Goal: Task Accomplishment & Management: Complete application form

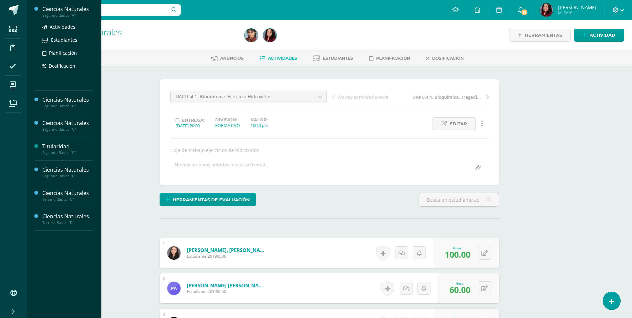
click at [54, 17] on div "Segundo Básico "A"" at bounding box center [67, 15] width 51 height 5
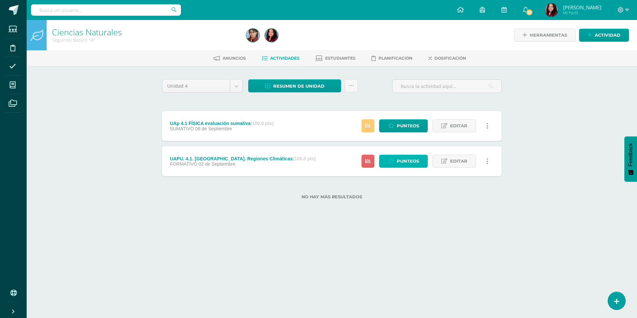
click at [396, 161] on link "Punteos" at bounding box center [403, 161] width 49 height 13
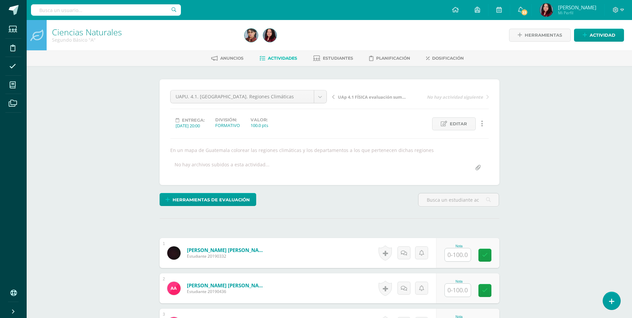
scroll to position [0, 0]
click at [462, 255] on input "text" at bounding box center [458, 254] width 26 height 13
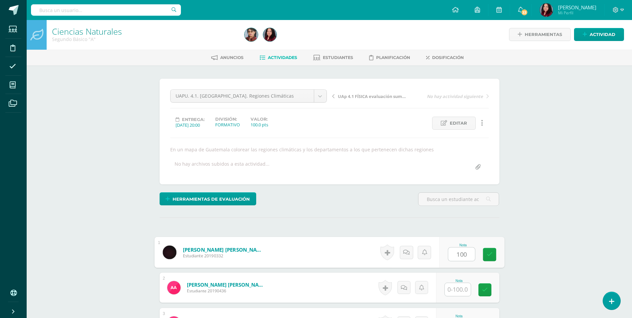
type input "100"
type input "0"
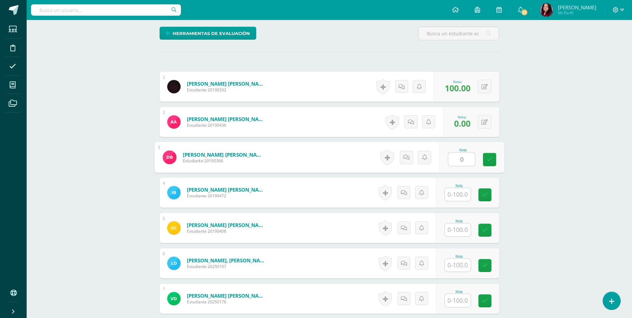
type input "0"
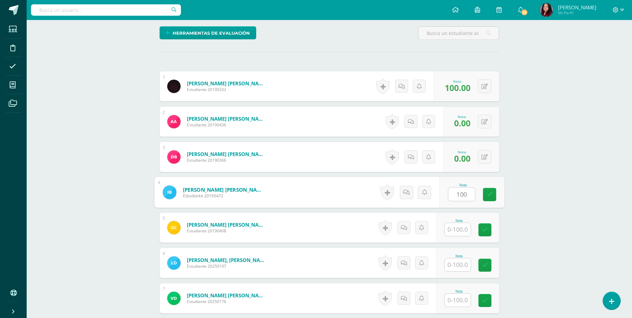
type input "100"
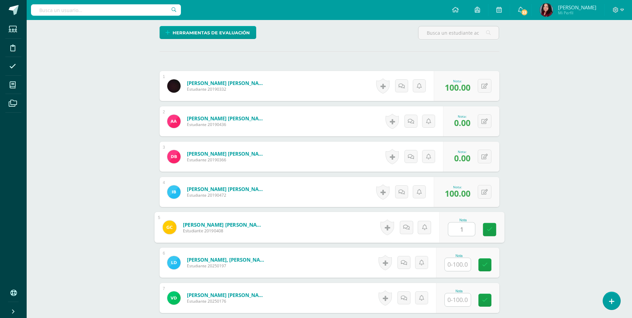
scroll to position [167, 0]
type input "100"
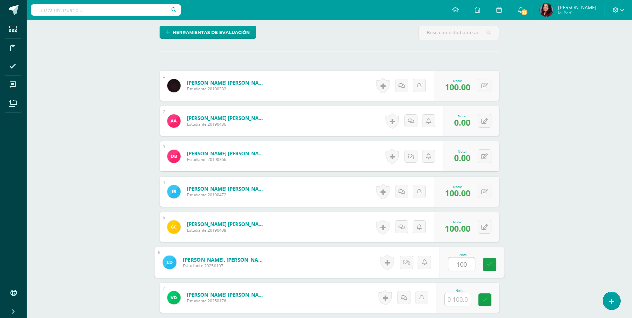
type input "100"
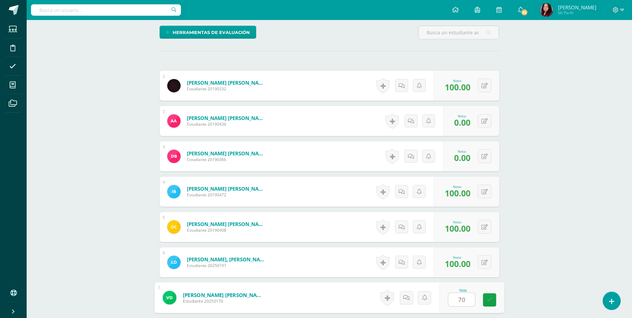
type input "70"
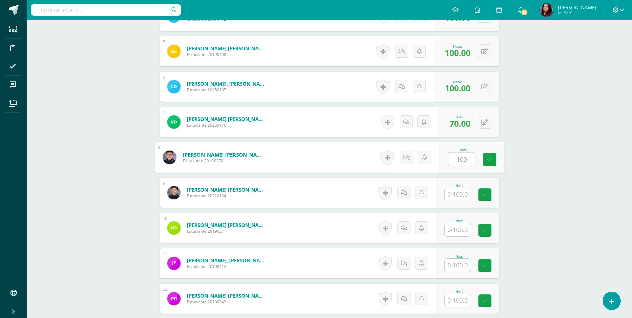
type input "100"
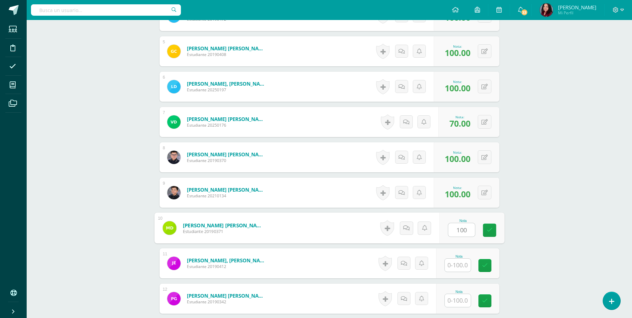
type input "100"
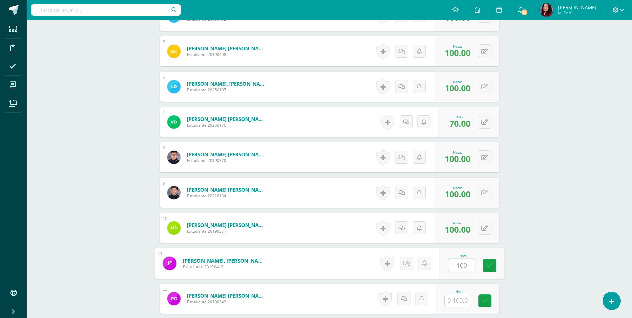
type input "100"
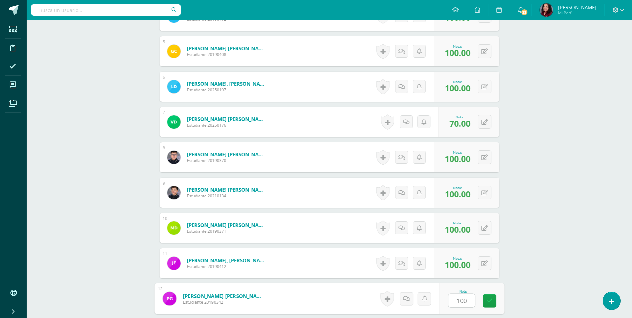
type input "100"
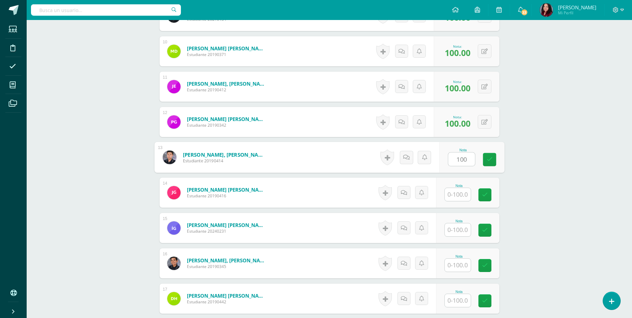
type input "100"
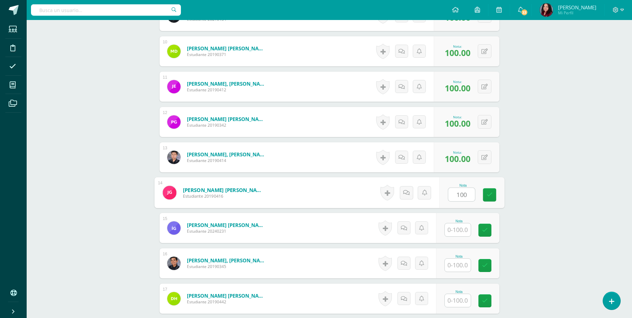
type input "100"
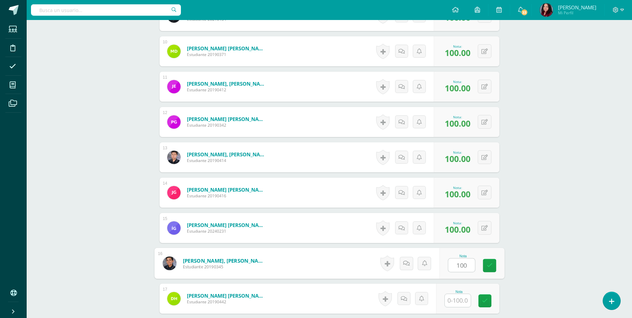
type input "100"
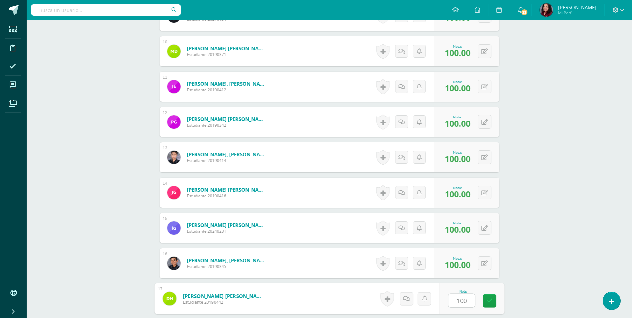
type input "100"
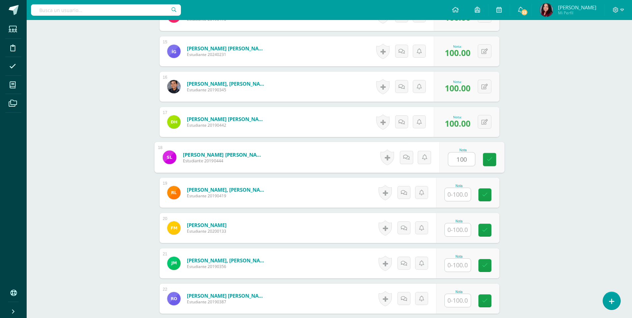
type input "100"
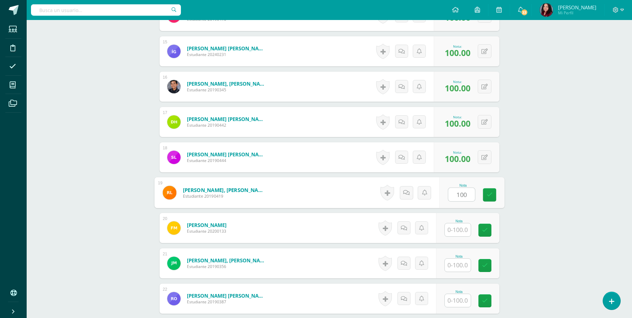
type input "100"
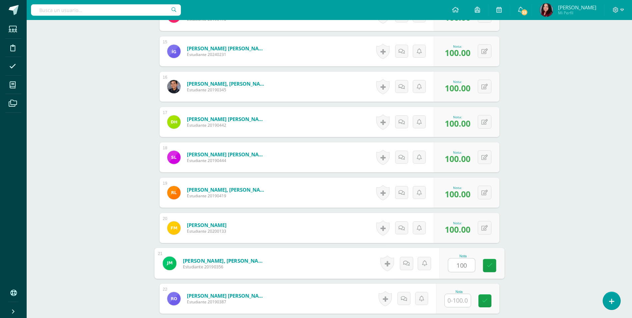
type input "100"
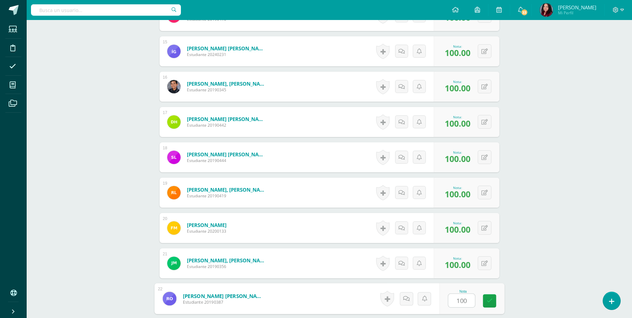
type input "100"
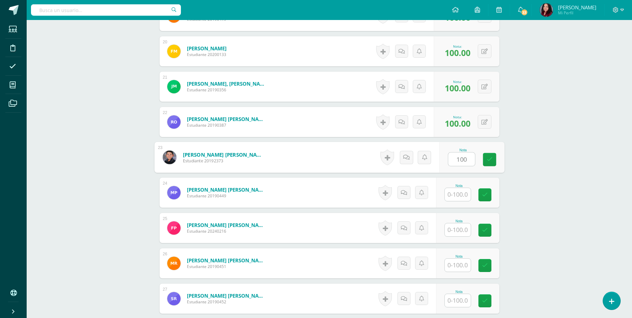
type input "100"
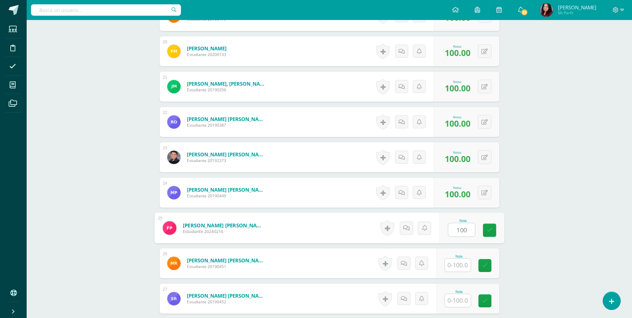
type input "100"
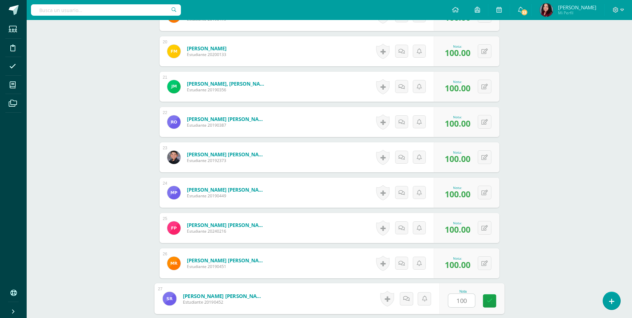
type input "100"
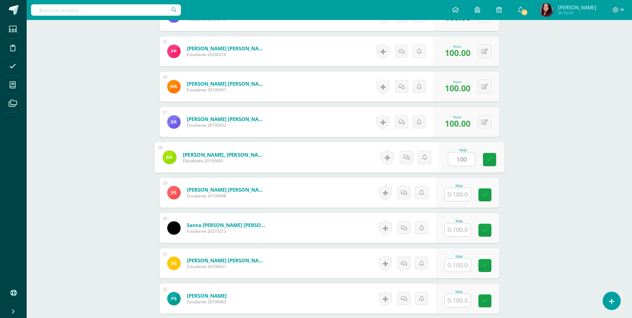
type input "100"
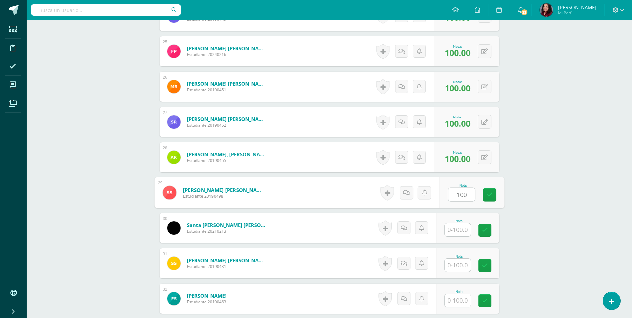
type input "100"
type input "0"
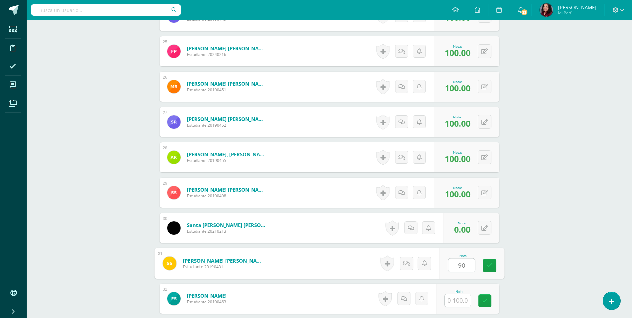
type input "90"
type input "0"
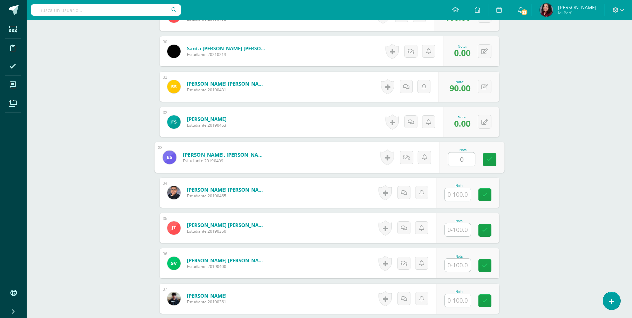
type input "0"
type input "100"
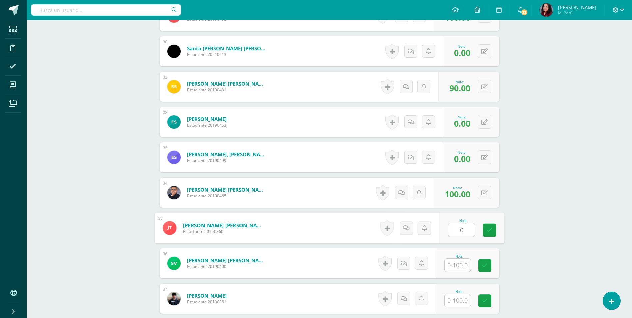
type input "0"
type input "70"
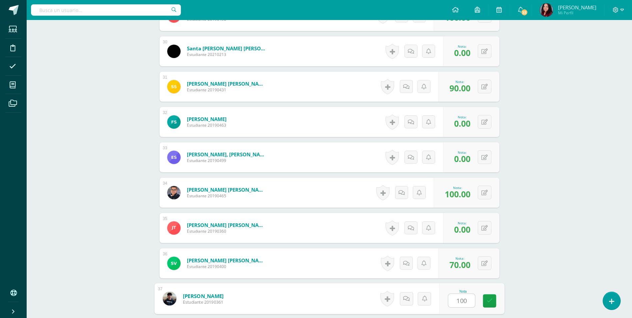
type input "100"
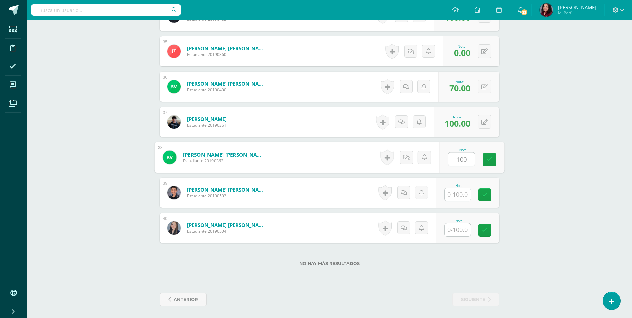
type input "100"
type input "0"
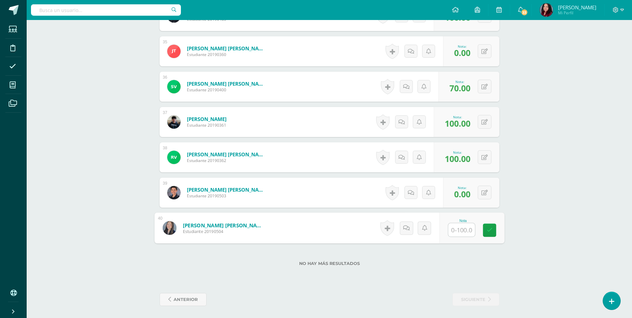
type input "0"
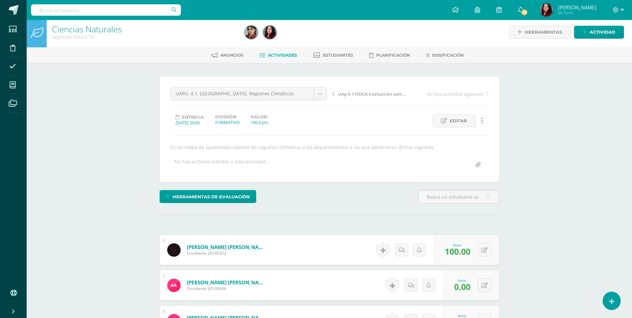
scroll to position [0, 0]
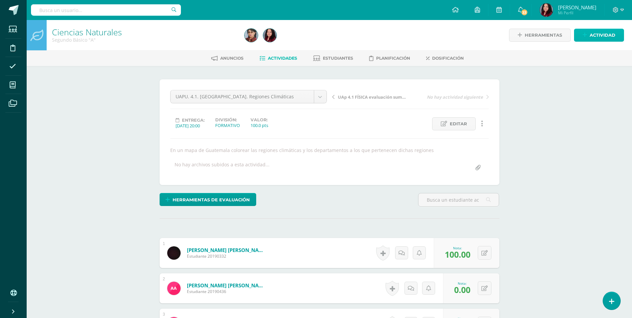
click at [603, 34] on span "Actividad" at bounding box center [603, 35] width 26 height 12
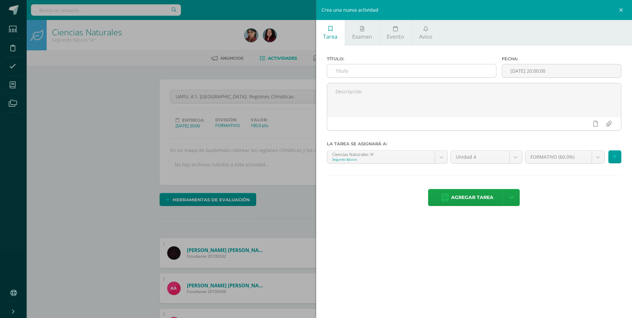
click at [360, 70] on input "text" at bounding box center [411, 70] width 169 height 13
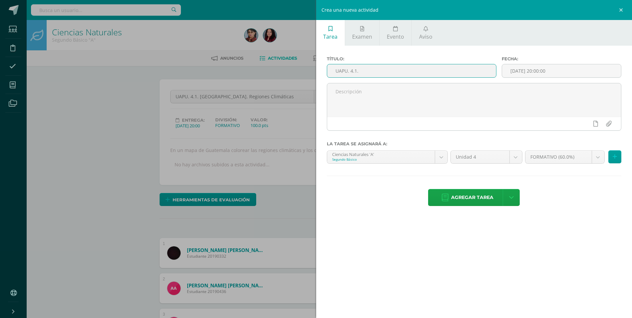
type input "B"
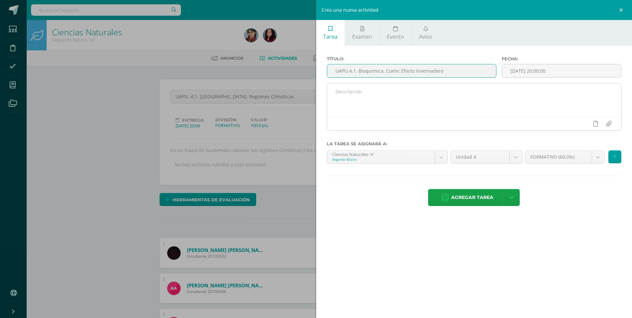
type input "UAPU.4.1. Bioquímica. Comic Efecto Invernadero"
click at [391, 87] on textarea at bounding box center [474, 99] width 294 height 33
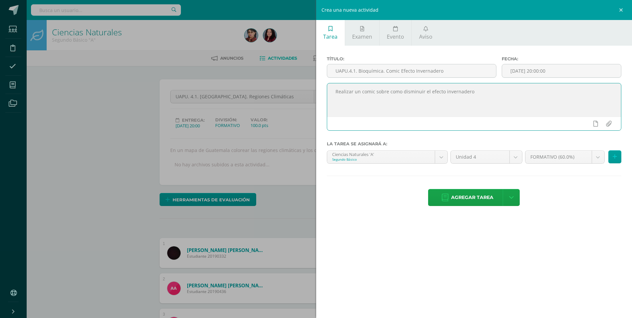
type textarea "Realizar un comic sobre como disminuir el efecto invernadero"
click at [388, 207] on div "Agregar tarea Agregar tarea y ocultar" at bounding box center [474, 198] width 295 height 18
click at [617, 155] on icon at bounding box center [615, 157] width 4 height 6
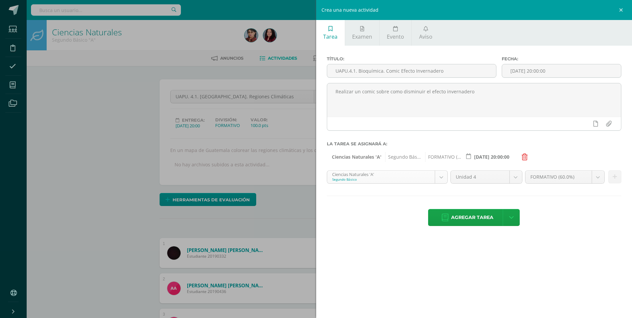
click at [616, 180] on button at bounding box center [615, 176] width 13 height 13
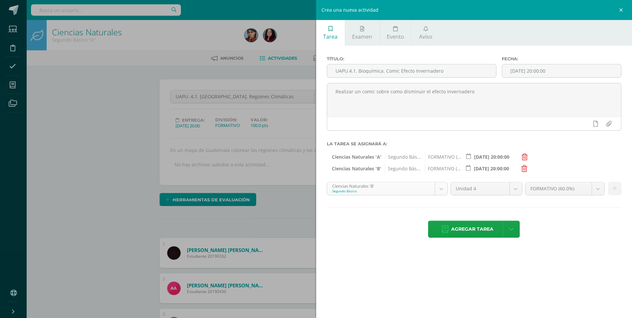
click at [619, 185] on button at bounding box center [615, 188] width 13 height 13
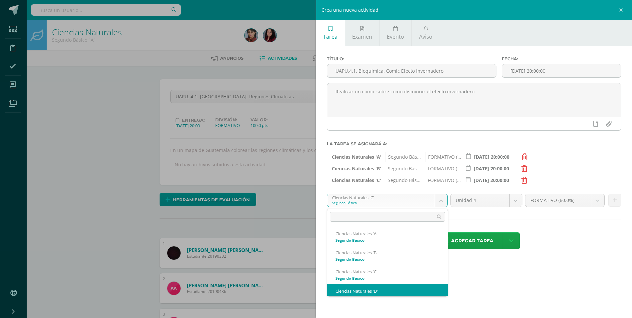
scroll to position [7, 0]
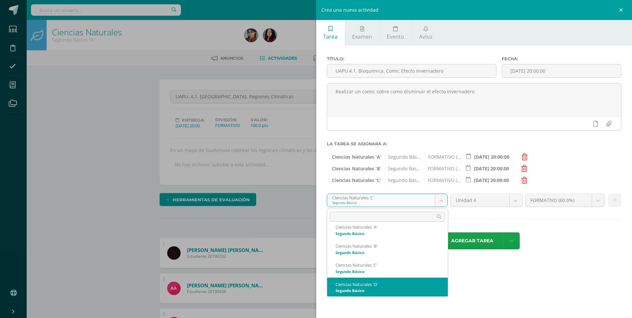
select select "213558"
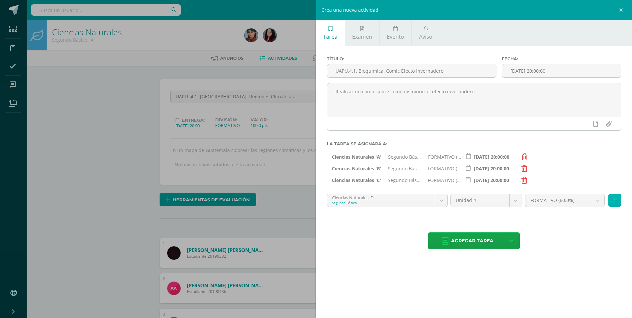
click at [620, 197] on button at bounding box center [615, 200] width 13 height 13
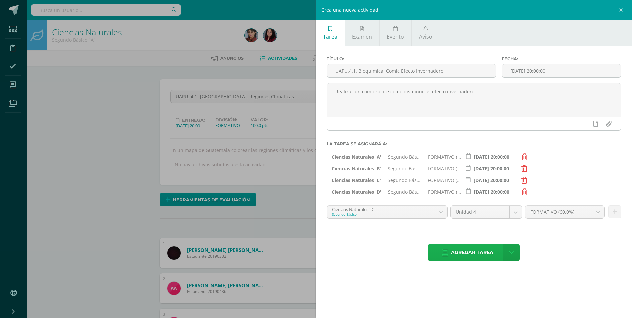
click at [471, 252] on span "Agregar tarea" at bounding box center [472, 252] width 42 height 16
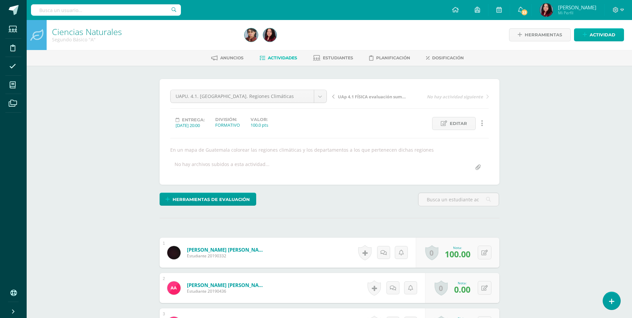
scroll to position [1, 0]
click at [609, 37] on span "Actividad" at bounding box center [603, 34] width 26 height 12
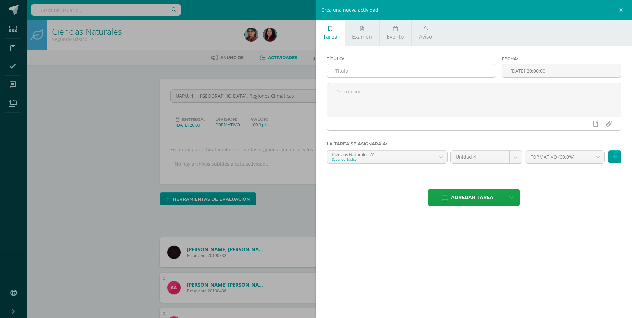
click at [452, 74] on input "text" at bounding box center [411, 70] width 169 height 13
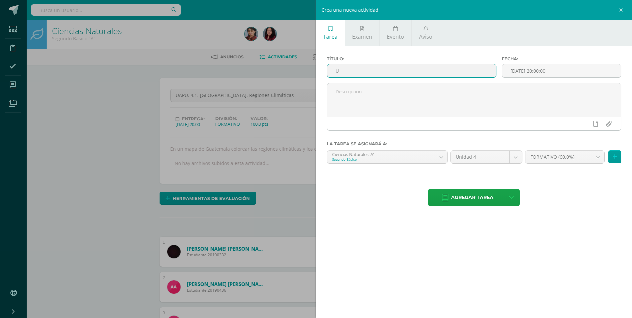
scroll to position [2, 0]
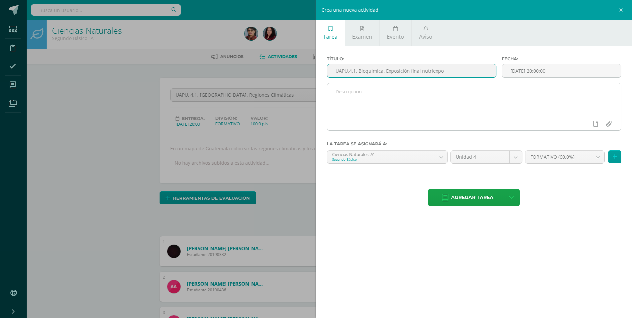
type input "UAPU.4.1. Bioquímica. Exposición final nutriexpo"
click at [407, 90] on textarea at bounding box center [474, 99] width 294 height 33
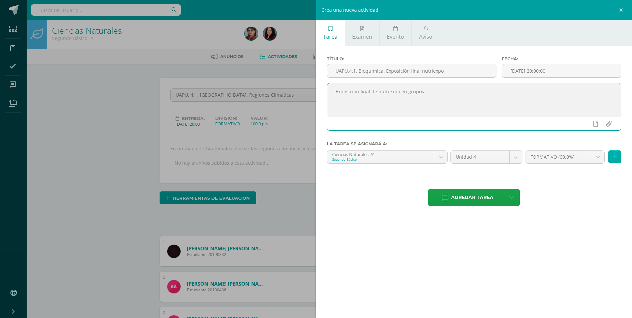
type textarea "Exposición final de nutriexpo en grupos"
click at [614, 151] on button at bounding box center [615, 156] width 13 height 13
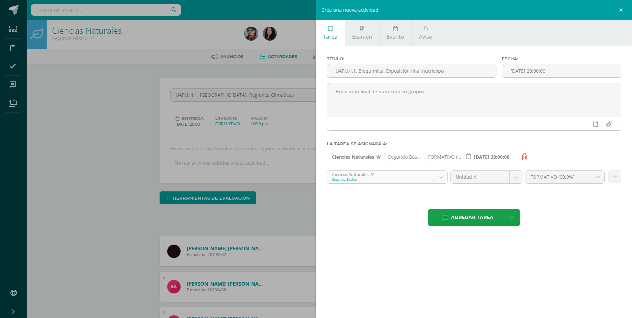
click at [616, 176] on icon at bounding box center [615, 177] width 4 height 6
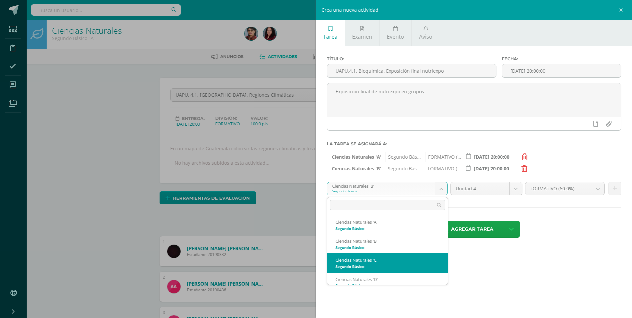
select select "213181"
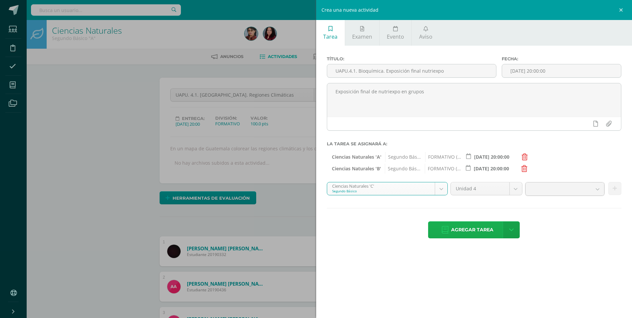
click at [466, 225] on span "Agregar tarea" at bounding box center [472, 230] width 42 height 16
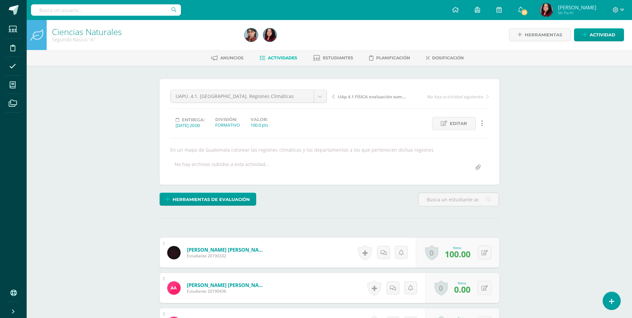
scroll to position [1, 0]
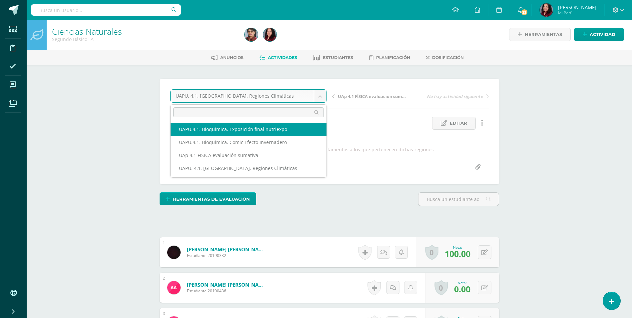
select select "/dashboard/teacher/grade-activity/226144/"
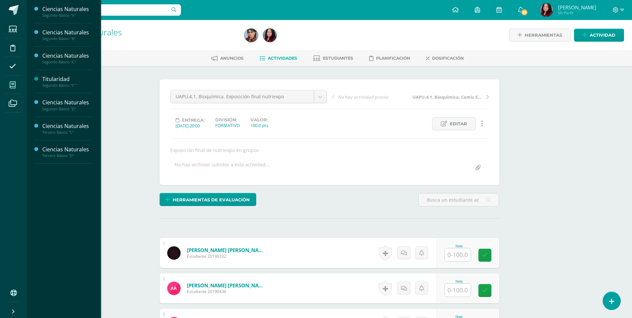
click at [9, 86] on span at bounding box center [12, 84] width 15 height 15
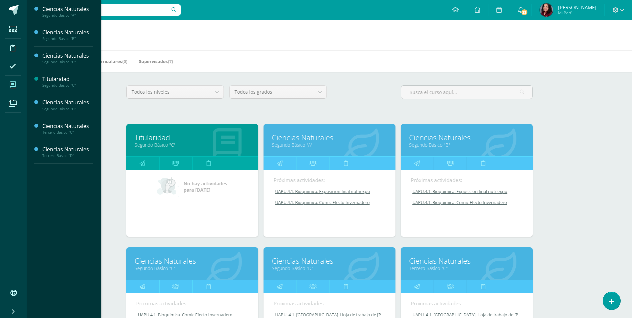
click at [328, 193] on link "UAPU.4.1. Bioquímica. Exposición final nutriexpo" at bounding box center [330, 192] width 113 height 6
click at [331, 190] on link "UAPU.4.1. Bioquímica. Exposición final nutriexpo" at bounding box center [330, 192] width 113 height 6
click at [282, 161] on icon at bounding box center [280, 163] width 6 height 13
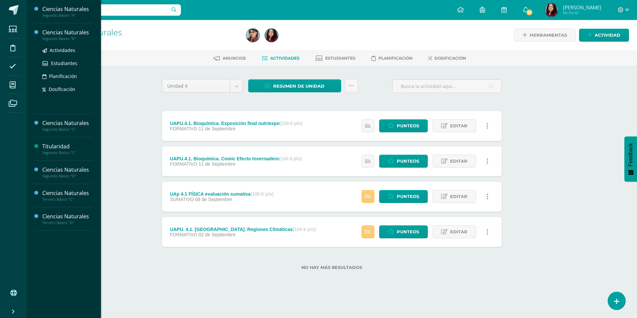
click at [49, 42] on div "Actividades Estudiantes Planificación Dosificación" at bounding box center [67, 74] width 51 height 67
click at [52, 30] on div "Ciencias Naturales" at bounding box center [67, 33] width 51 height 8
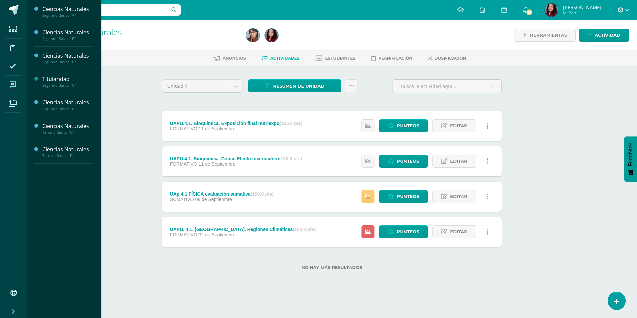
click at [16, 79] on span at bounding box center [12, 84] width 15 height 15
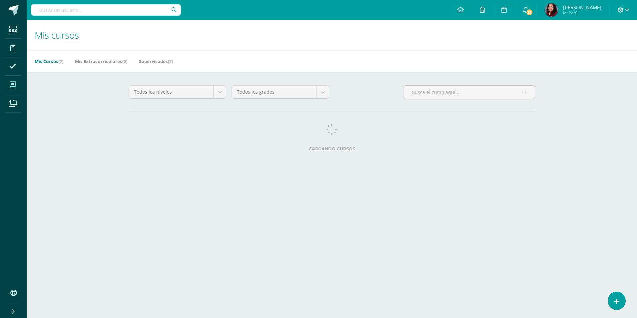
click at [60, 73] on div "Mis cursos Mis Cursos (7) Mis Extracurriculares (0) Supervisados (7) Todos los …" at bounding box center [332, 93] width 611 height 147
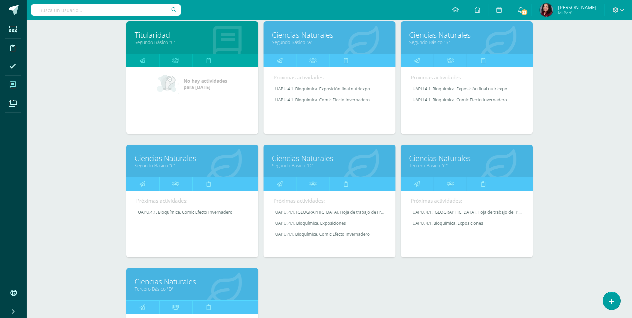
scroll to position [100, 0]
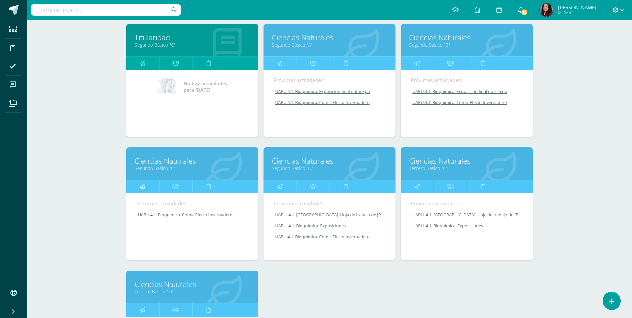
click at [144, 186] on icon at bounding box center [143, 186] width 6 height 13
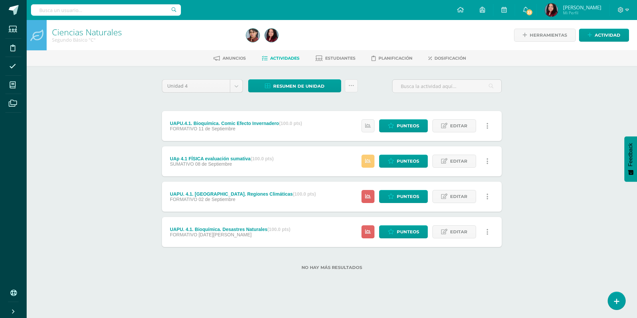
click at [485, 232] on link at bounding box center [487, 231] width 13 height 13
click at [464, 272] on link "Eliminar" at bounding box center [475, 274] width 68 height 10
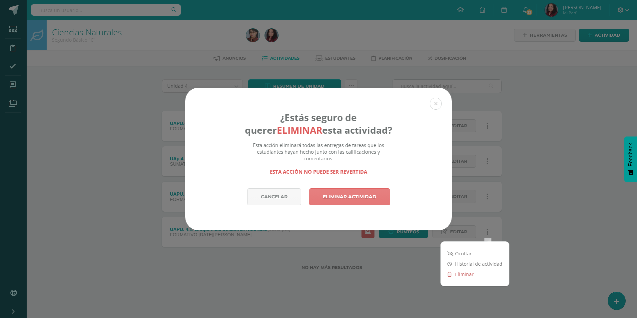
click at [349, 195] on link "Eliminar actividad" at bounding box center [349, 196] width 81 height 17
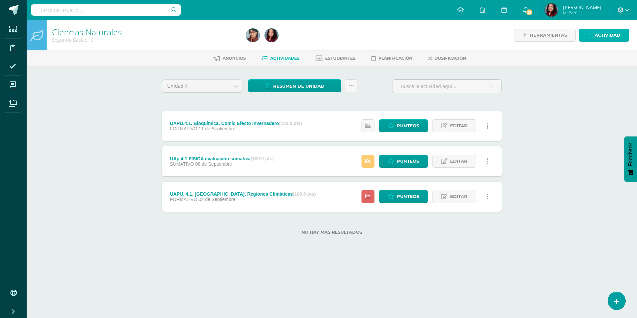
click at [597, 36] on span "Actividad" at bounding box center [608, 35] width 26 height 12
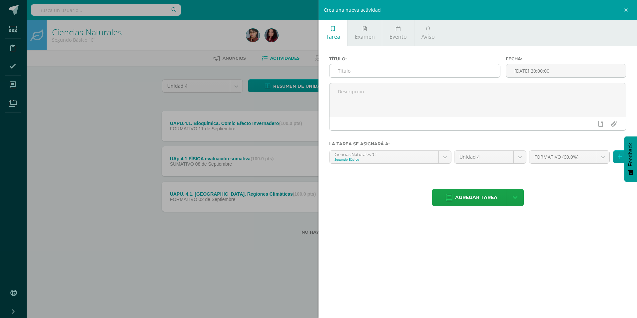
click at [373, 74] on input "text" at bounding box center [415, 70] width 171 height 13
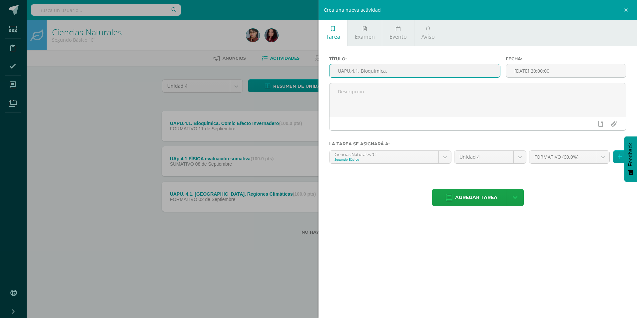
click at [403, 73] on input "UAPU.4.1. Bioquímica." at bounding box center [415, 70] width 171 height 13
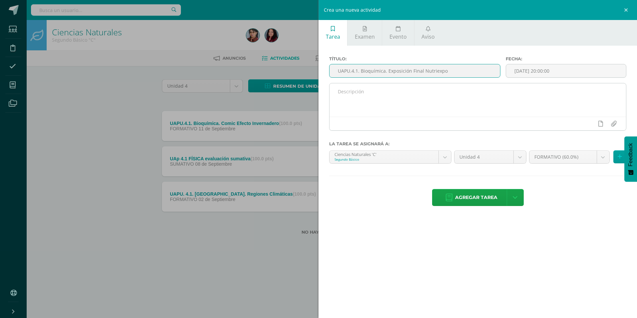
type input "UAPU.4.1. Bioquímica. Exposición Final Nutriexpo"
drag, startPoint x: 404, startPoint y: 98, endPoint x: 411, endPoint y: 102, distance: 7.3
click at [404, 98] on textarea at bounding box center [478, 99] width 297 height 33
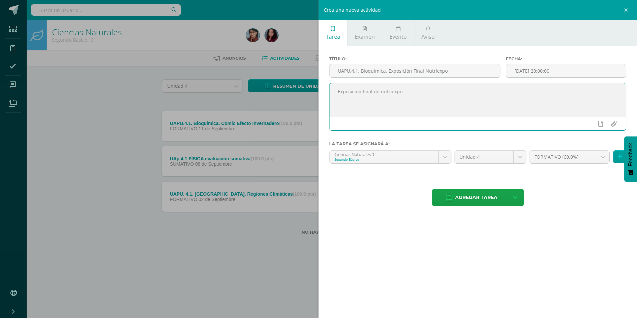
drag, startPoint x: 379, startPoint y: 93, endPoint x: 345, endPoint y: 115, distance: 40.4
click at [345, 115] on textarea "Exposición final de nutriexpo" at bounding box center [478, 99] width 297 height 33
type textarea "Exposición final de nutriexpo"
click at [622, 158] on button at bounding box center [620, 156] width 13 height 13
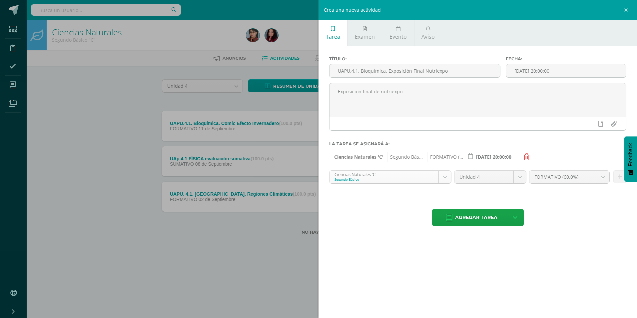
click at [444, 174] on body "La tarea UAPU. 4.1. Bioquímica. Desastres Naturales fue eliminada exitosamente.…" at bounding box center [318, 128] width 637 height 256
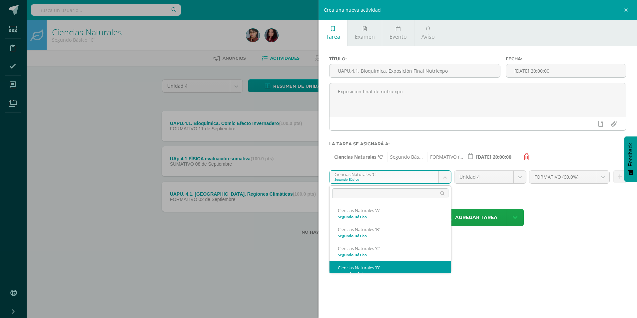
scroll to position [7, 0]
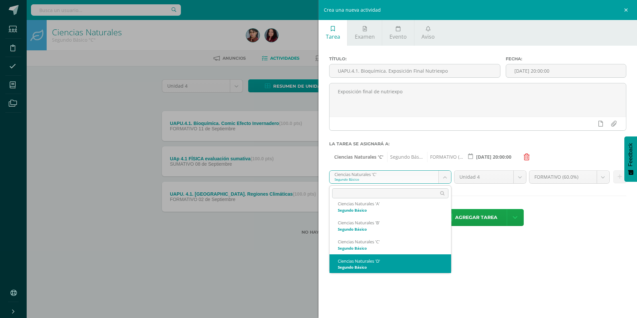
select select "213558"
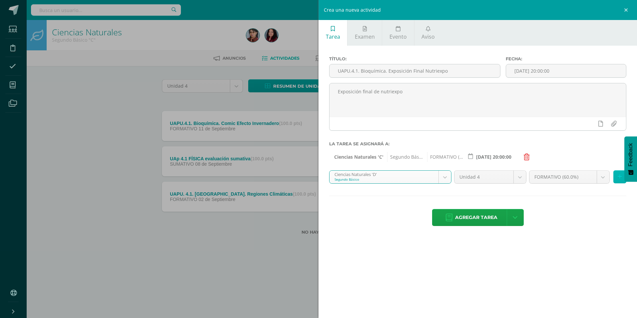
click at [618, 179] on icon at bounding box center [620, 177] width 4 height 6
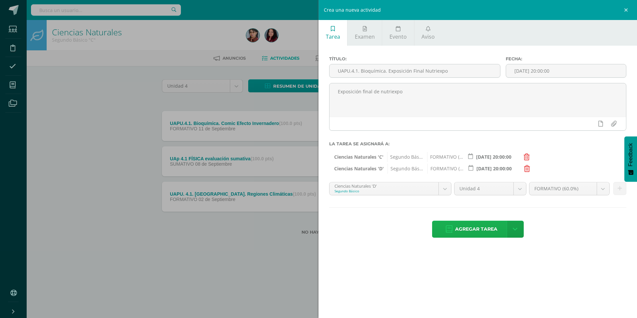
click at [473, 226] on span "Agregar tarea" at bounding box center [476, 229] width 42 height 16
